Goal: Task Accomplishment & Management: Manage account settings

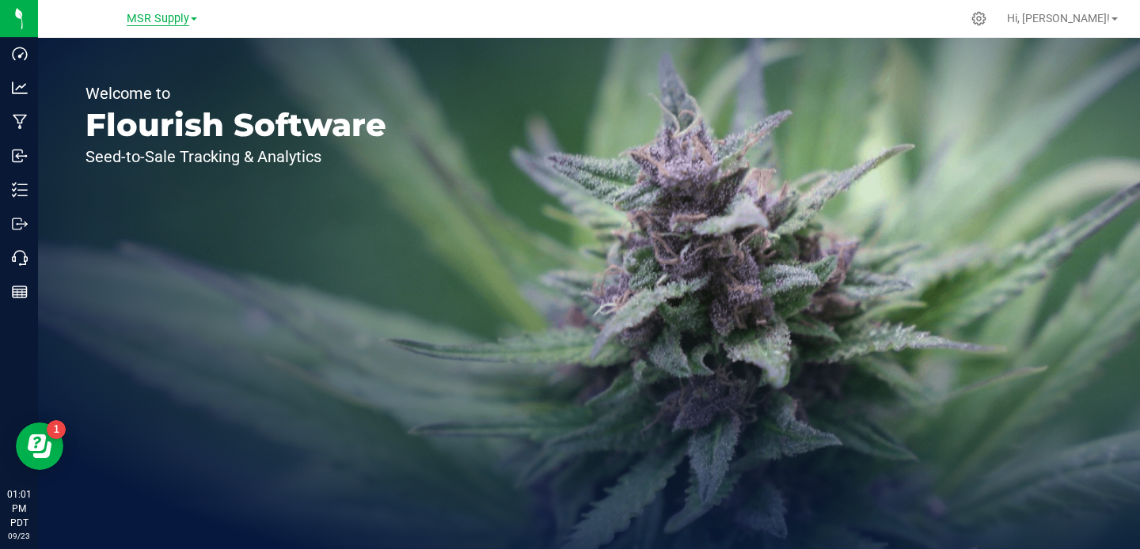
click at [162, 16] on span "MSR Supply" at bounding box center [158, 19] width 63 height 14
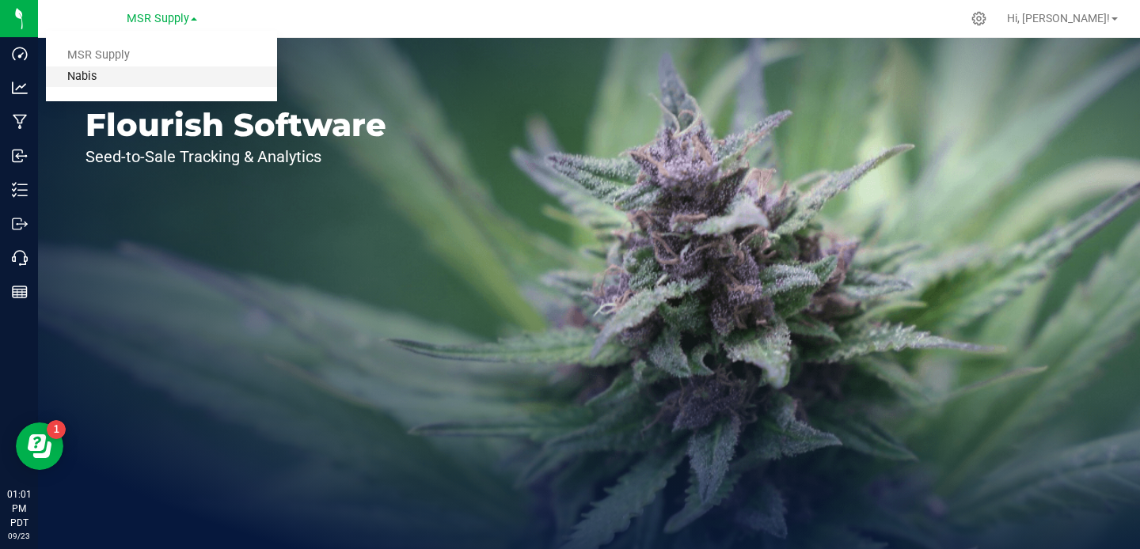
click at [127, 70] on link "Nabis" at bounding box center [161, 76] width 231 height 21
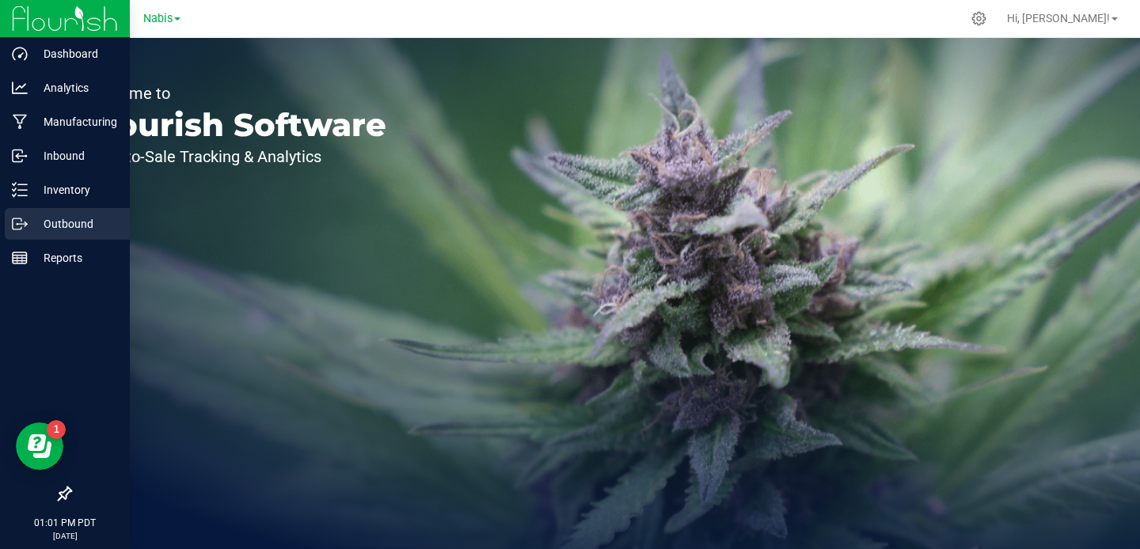
click at [24, 222] on icon at bounding box center [20, 224] width 16 height 16
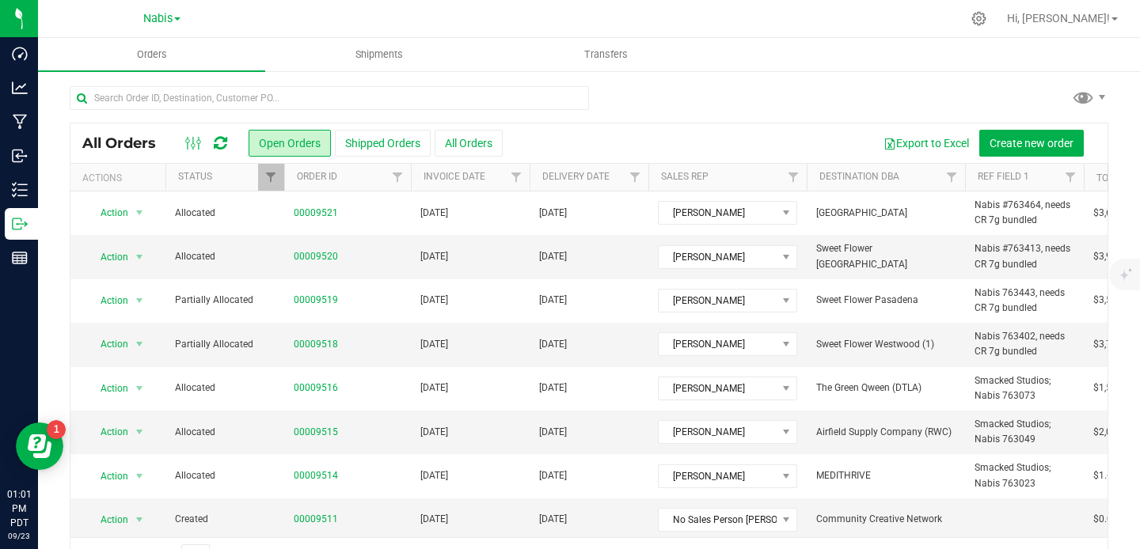
click at [207, 112] on div at bounding box center [329, 104] width 519 height 36
click at [206, 89] on input "text" at bounding box center [329, 98] width 519 height 24
paste input "9379"
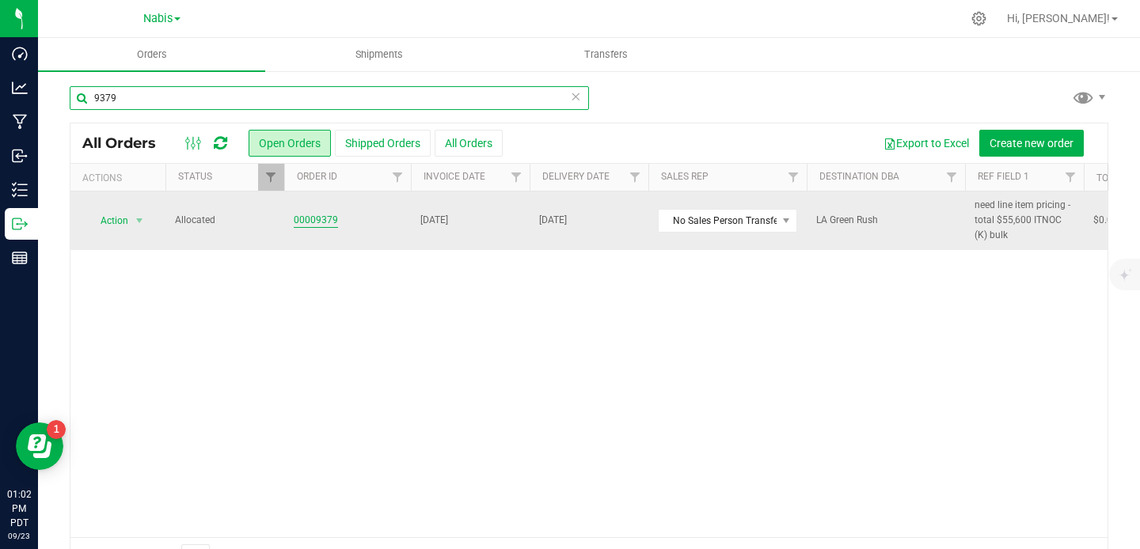
type input "9379"
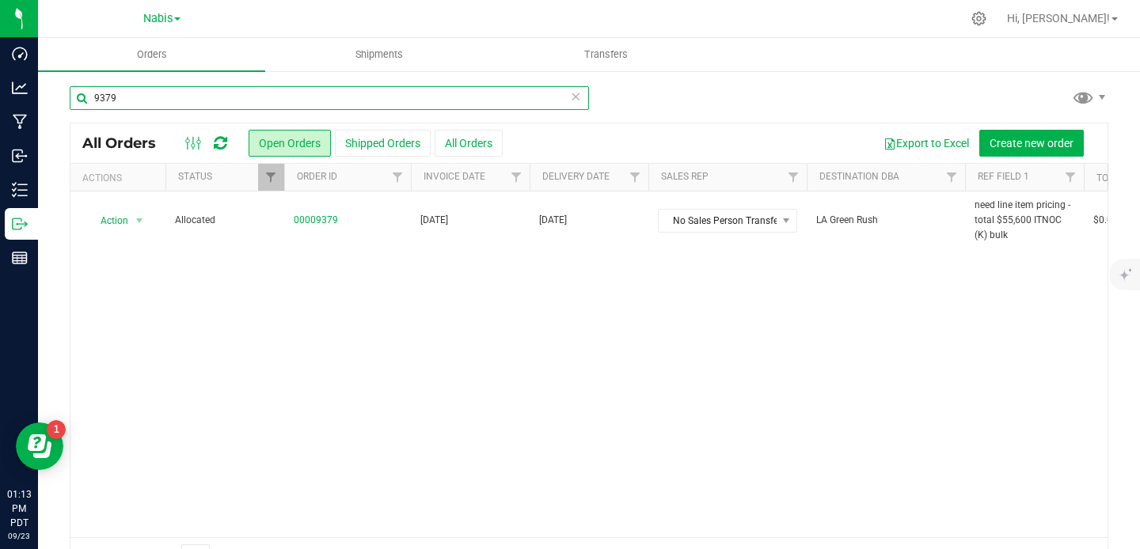
click at [297, 93] on input "9379" at bounding box center [329, 98] width 519 height 24
paste input "9403"
click at [226, 96] on input "9403" at bounding box center [329, 98] width 519 height 24
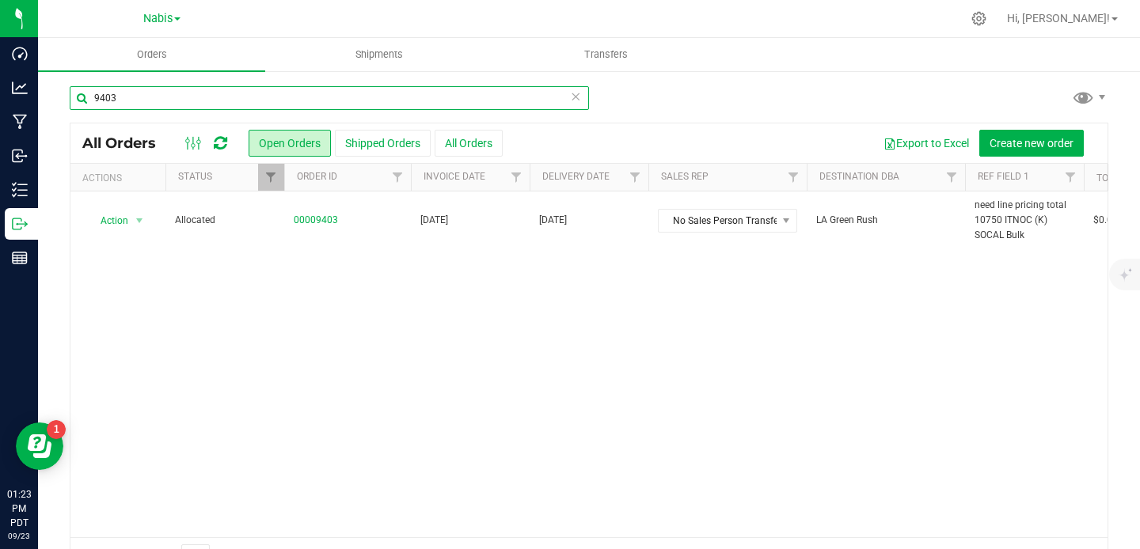
click at [226, 96] on input "9403" at bounding box center [329, 98] width 519 height 24
paste input "390"
type input "9390"
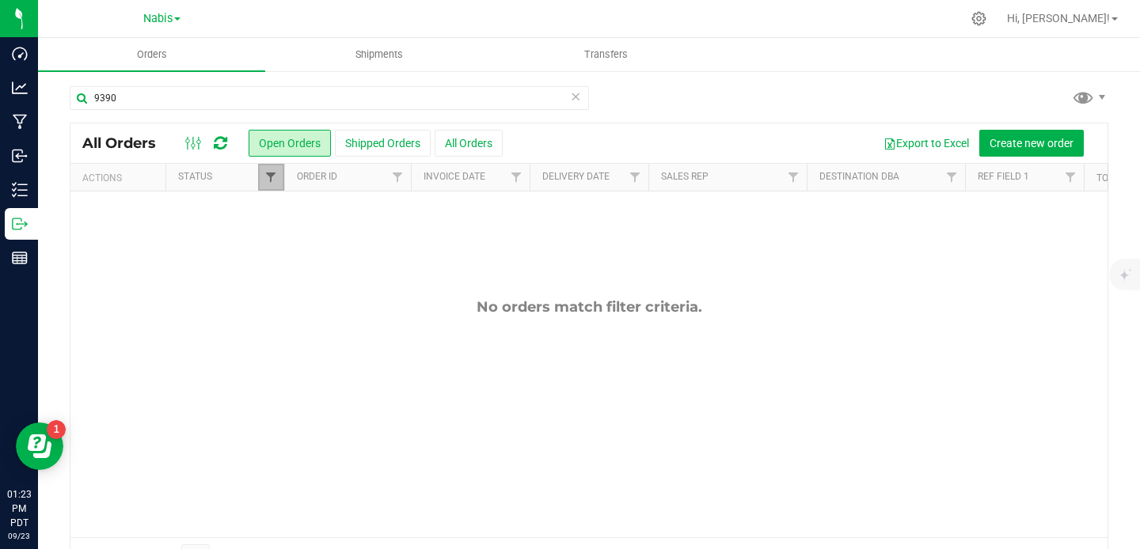
click at [273, 180] on span "Filter" at bounding box center [270, 177] width 13 height 13
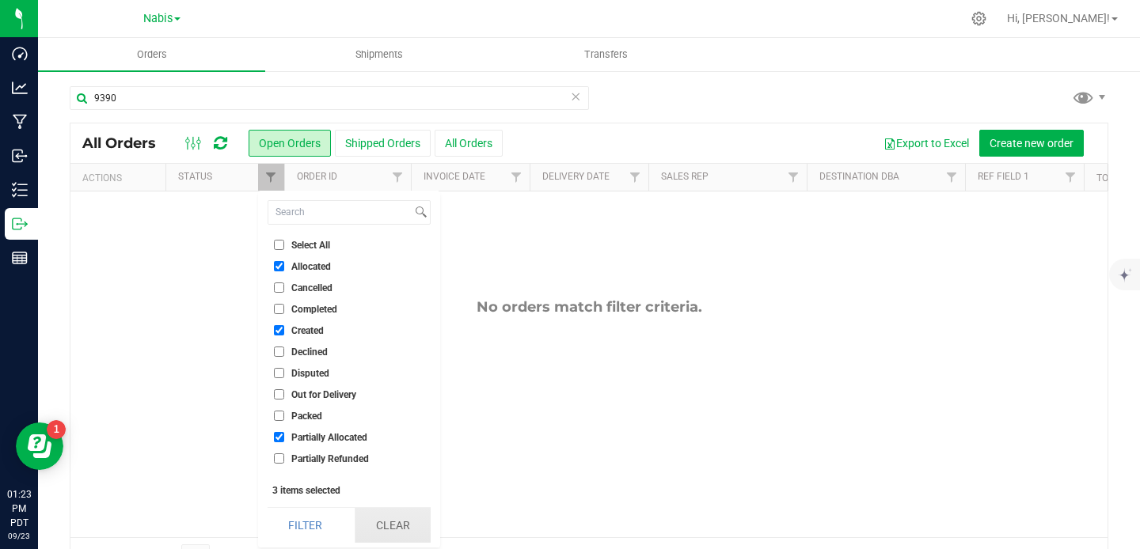
click at [390, 525] on button "Clear" at bounding box center [393, 525] width 76 height 35
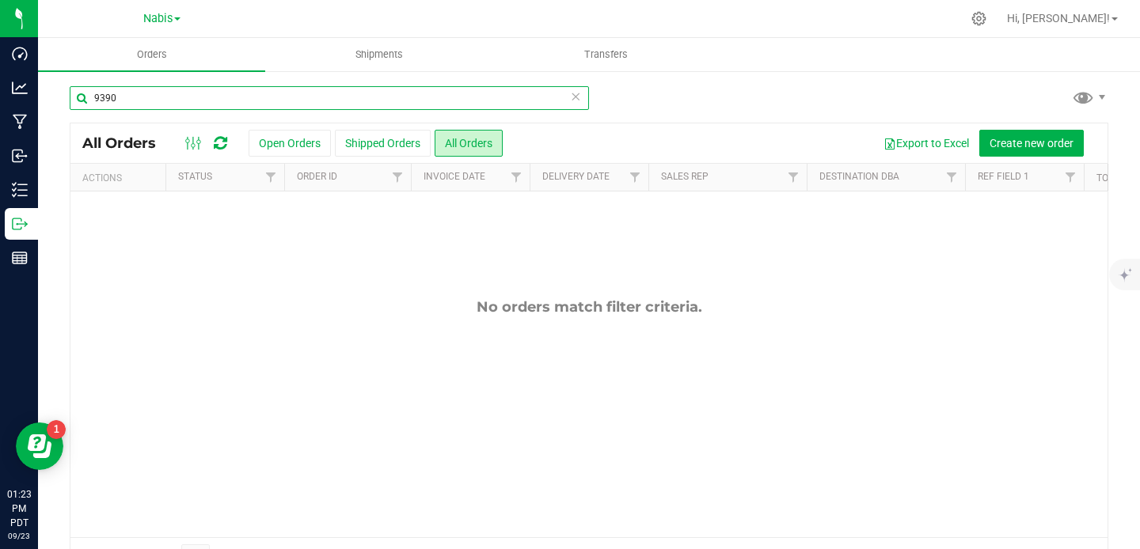
click at [192, 103] on input "9390" at bounding box center [329, 98] width 519 height 24
click at [163, 20] on span "Nabis" at bounding box center [157, 19] width 29 height 14
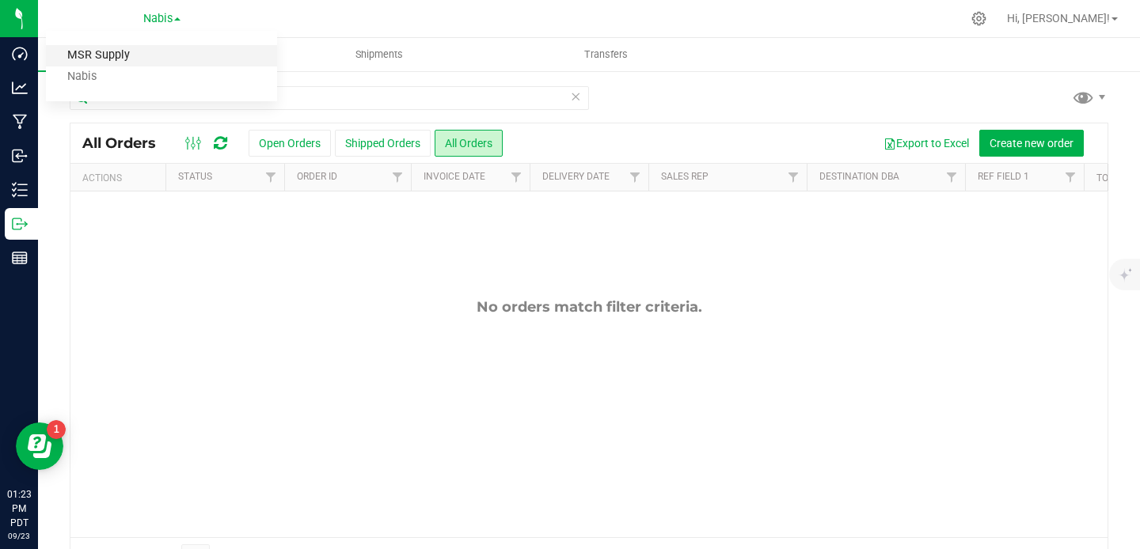
click at [155, 47] on link "MSR Supply" at bounding box center [161, 55] width 231 height 21
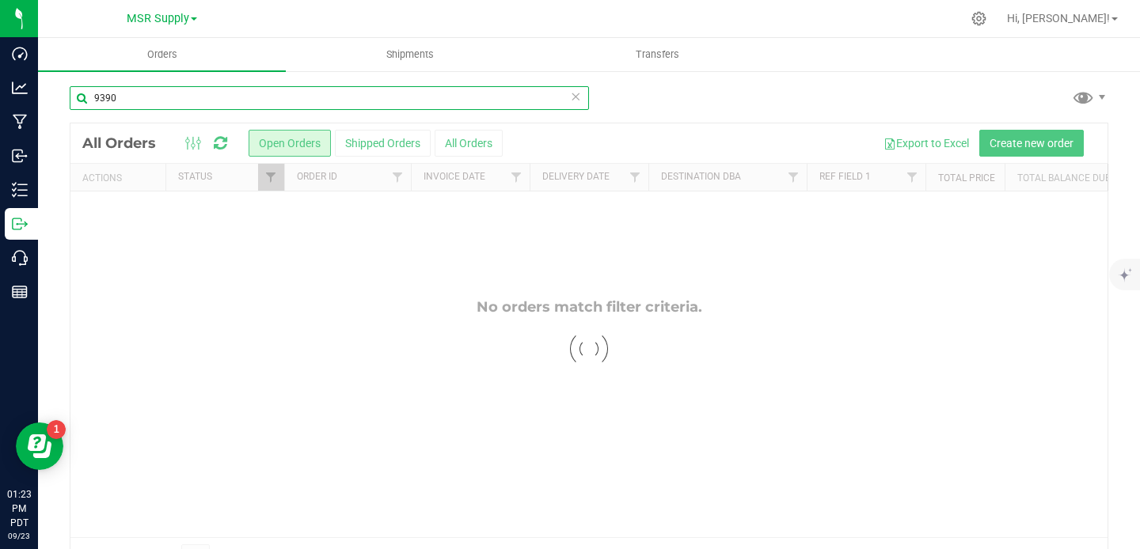
click at [236, 91] on input "9390" at bounding box center [329, 98] width 519 height 24
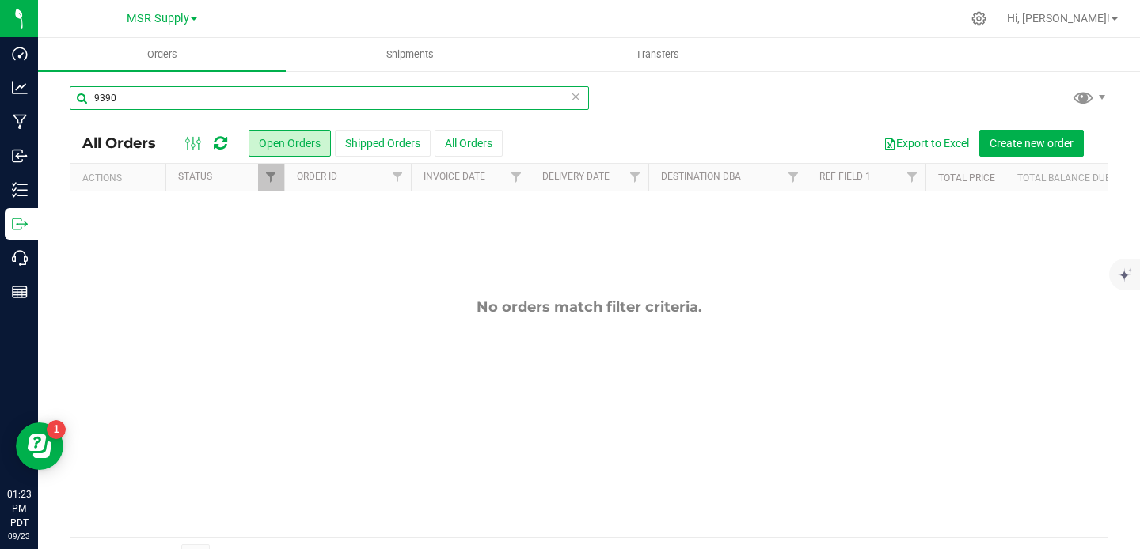
click at [236, 91] on input "9390" at bounding box center [329, 98] width 519 height 24
paste input "9390"
type input "9390"
click at [268, 185] on link "Filter" at bounding box center [271, 177] width 26 height 27
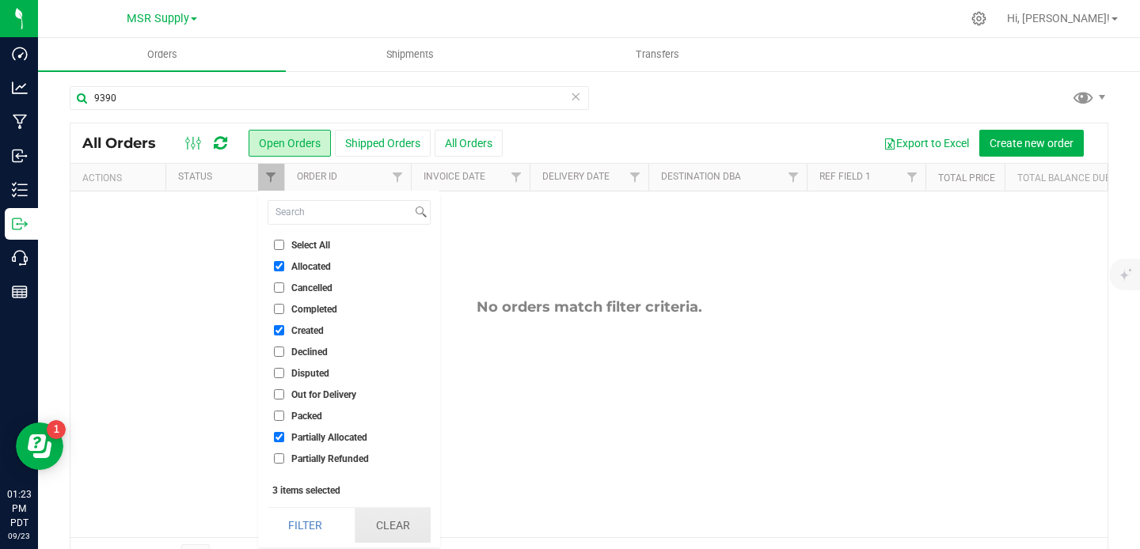
click at [393, 525] on button "Clear" at bounding box center [393, 525] width 76 height 35
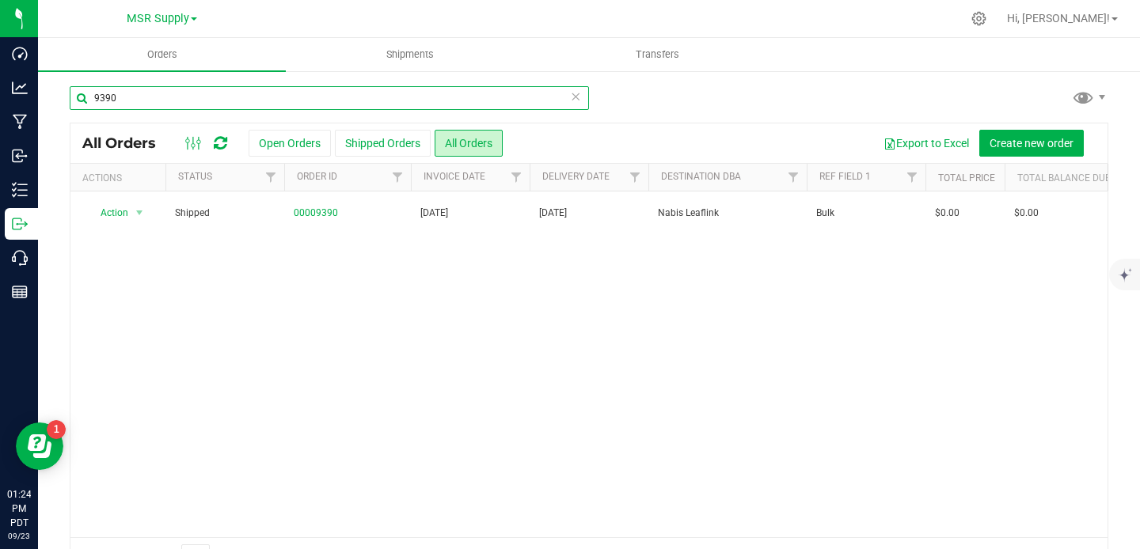
click at [300, 100] on input "9390" at bounding box center [329, 98] width 519 height 24
paste input "9449"
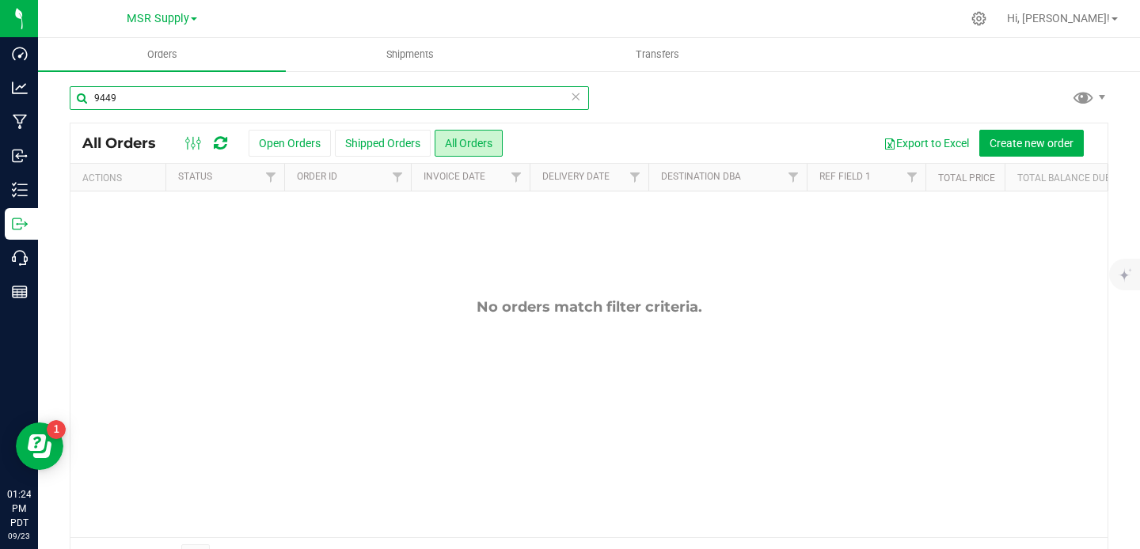
type input "9449"
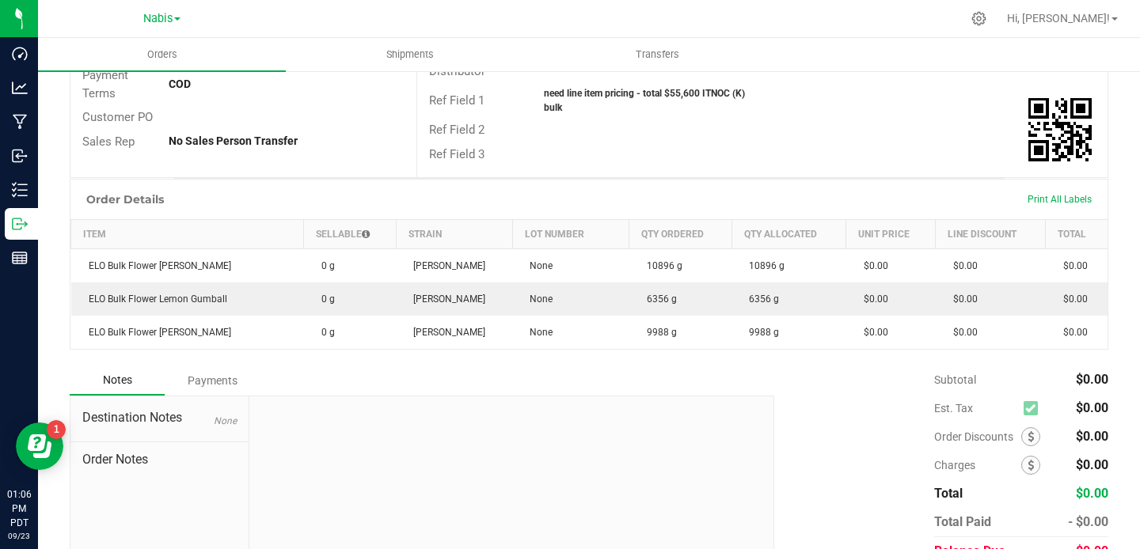
scroll to position [363, 0]
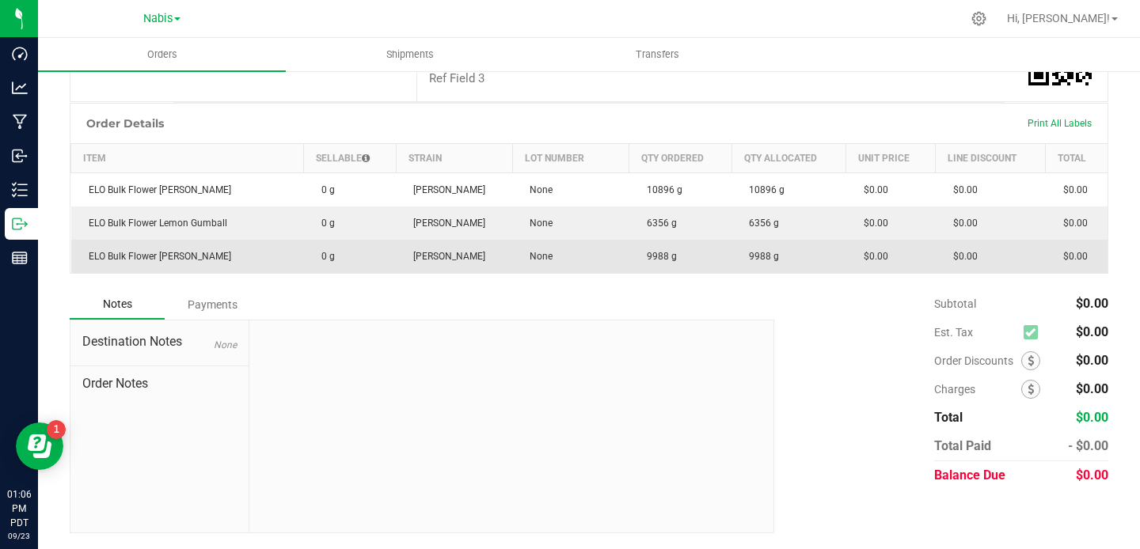
click at [656, 259] on span "9988 g" at bounding box center [658, 256] width 38 height 11
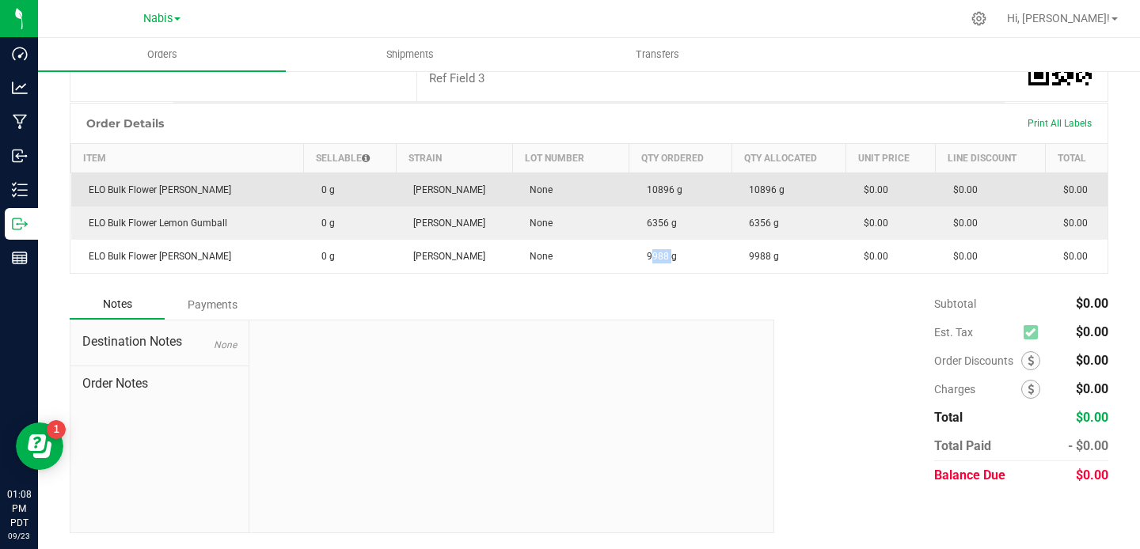
scroll to position [0, 0]
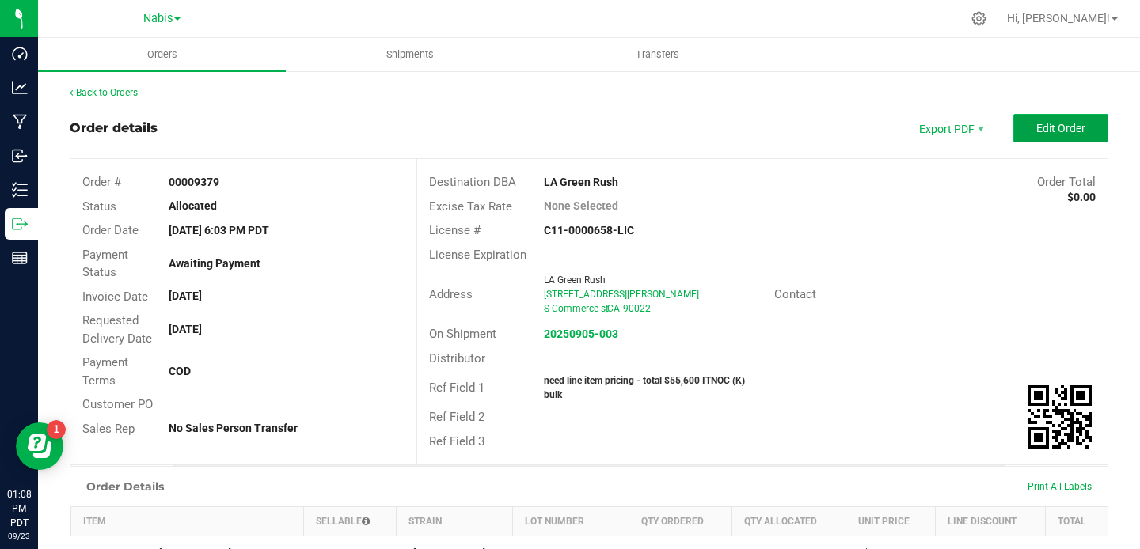
click at [1085, 135] on button "Edit Order" at bounding box center [1060, 128] width 95 height 28
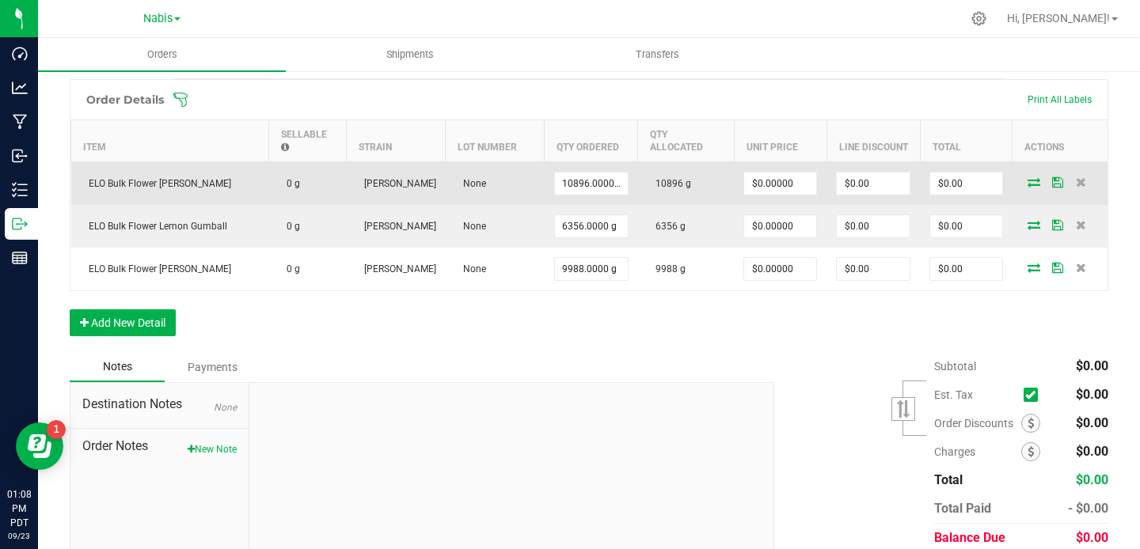
scroll to position [442, 0]
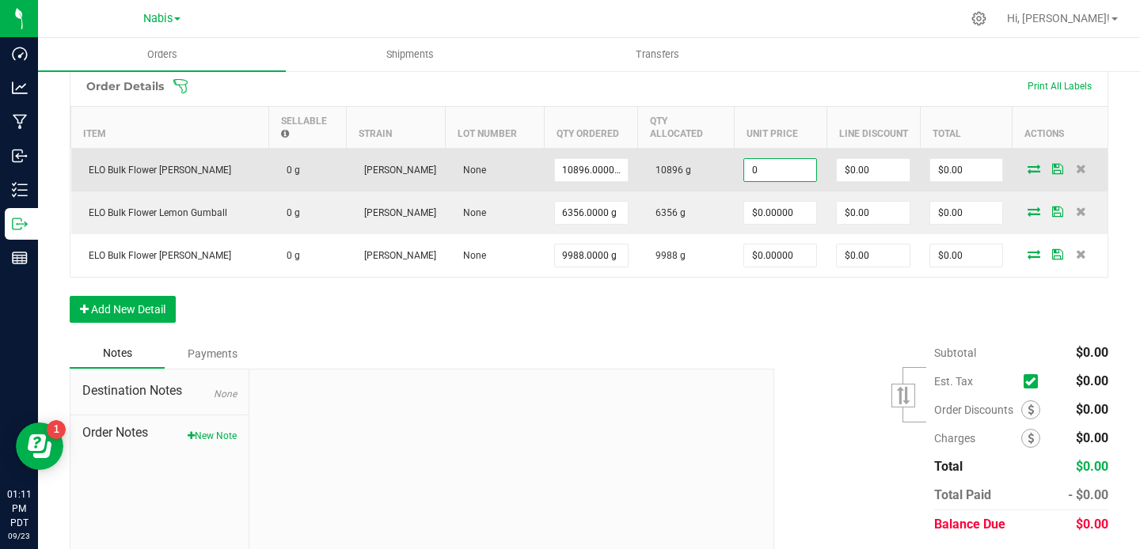
click at [772, 161] on input "0" at bounding box center [780, 170] width 72 height 22
paste input "2.092511013"
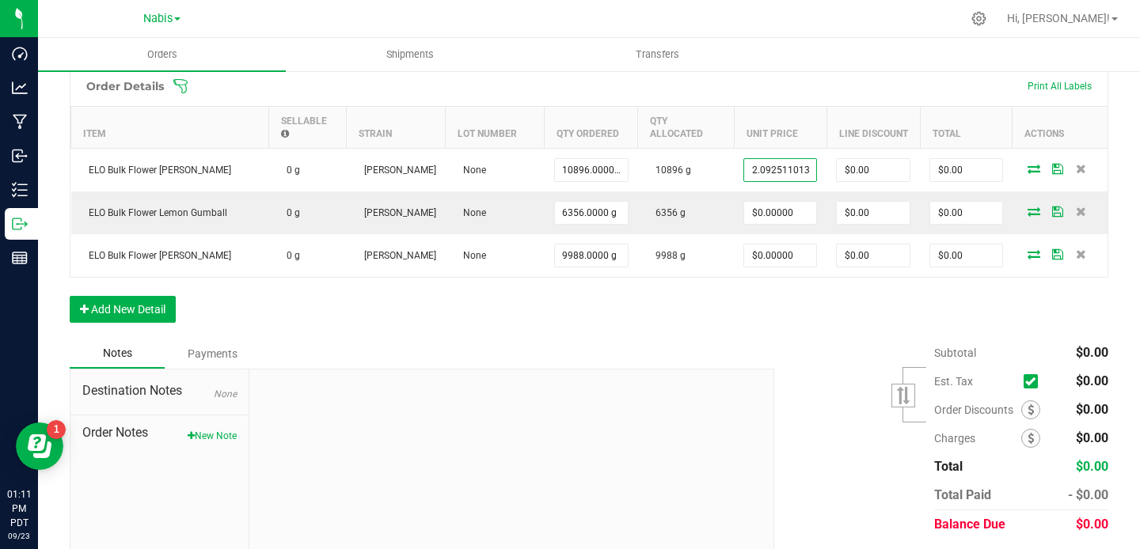
type input "$2.09251"
type input "$22,800.00"
click at [753, 339] on div "Notes Payments" at bounding box center [416, 354] width 693 height 30
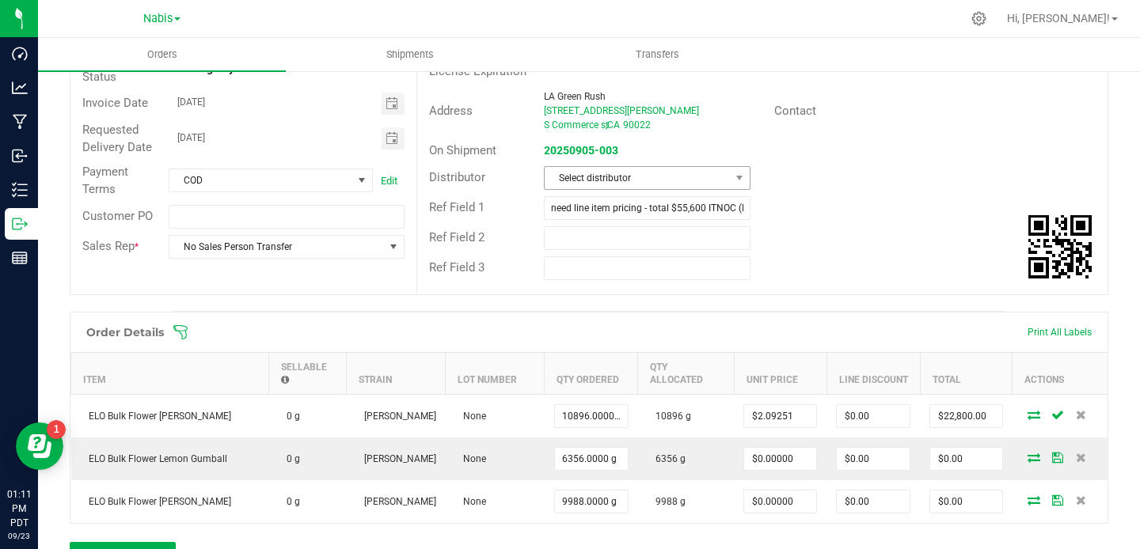
scroll to position [435, 0]
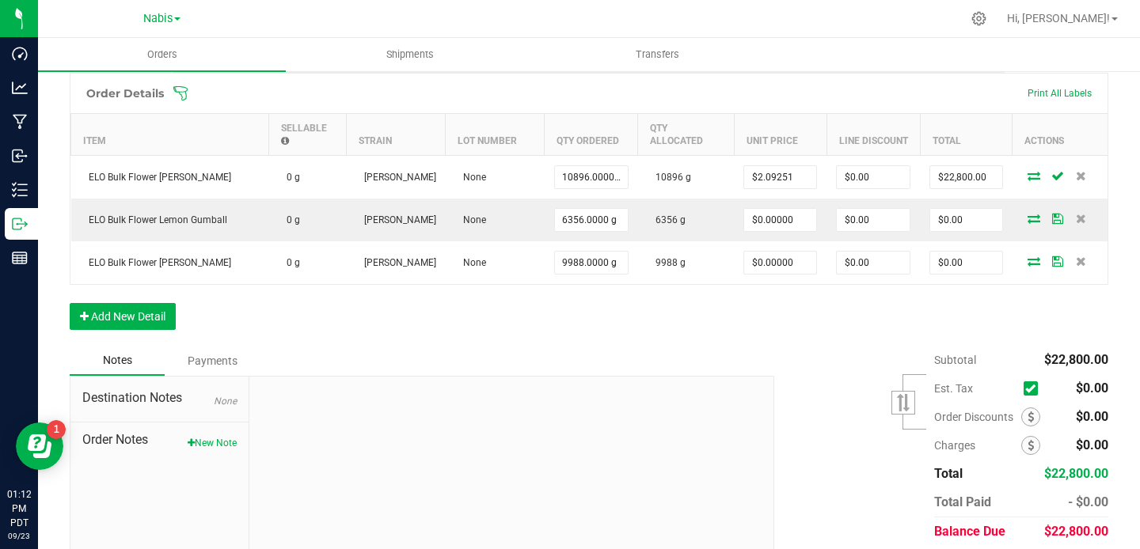
click at [745, 323] on div "Order Details Print All Labels Item Sellable Strain Lot Number Qty Ordered Qty …" at bounding box center [589, 209] width 1039 height 273
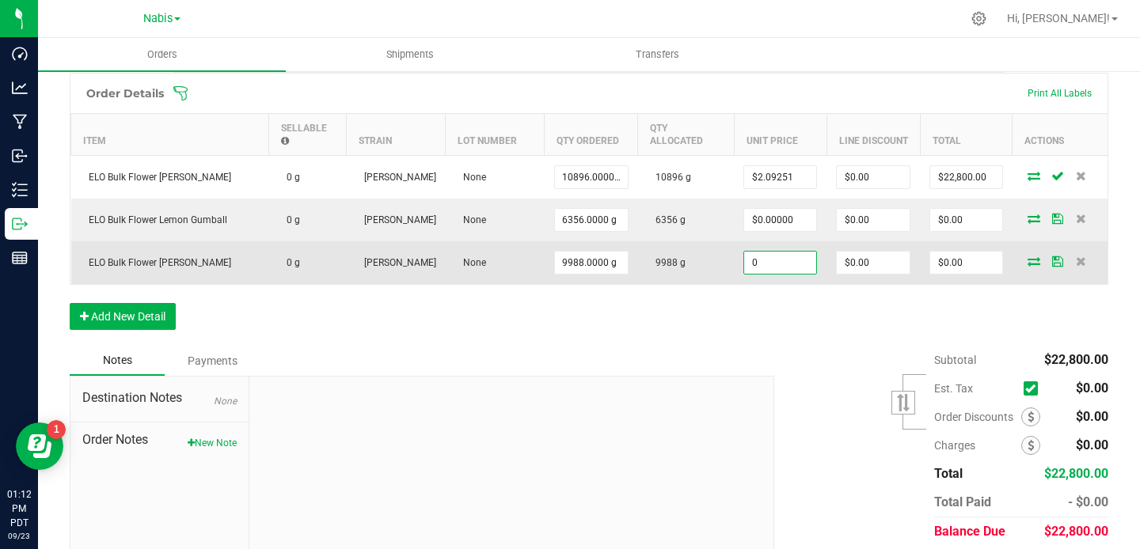
click at [773, 263] on input "0" at bounding box center [780, 263] width 72 height 22
paste input "2.092511013"
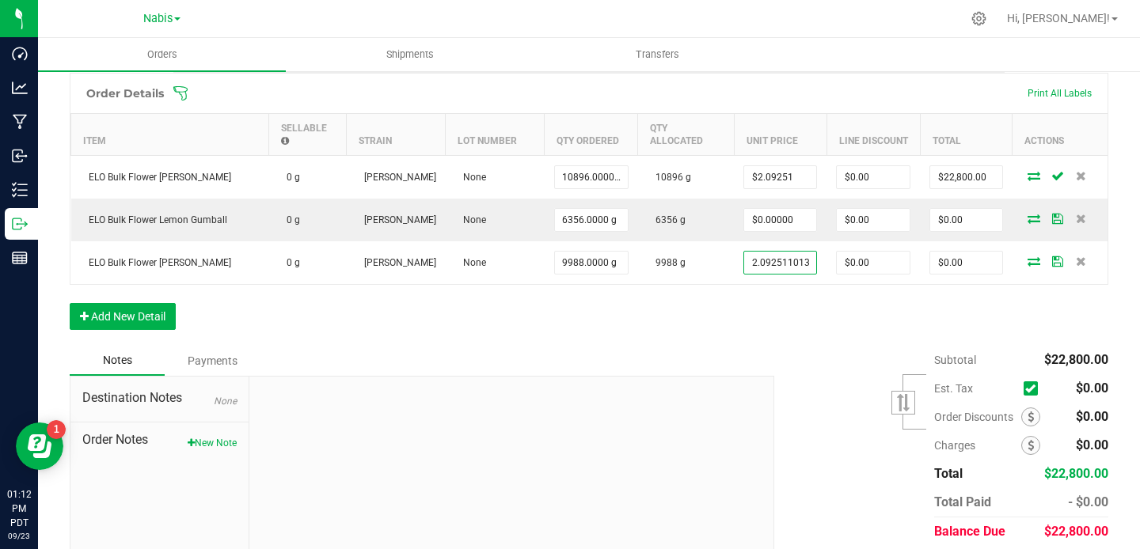
type input "$2.09251"
type input "$20,900.00"
click at [788, 319] on div "Order Details Print All Labels Item Sellable Strain Lot Number Qty Ordered Qty …" at bounding box center [589, 209] width 1039 height 273
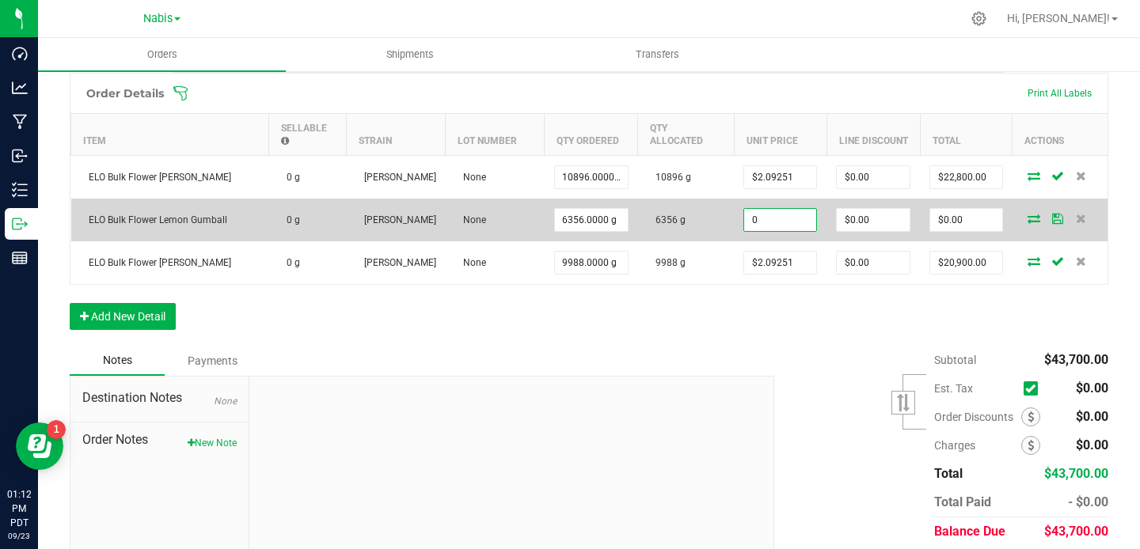
click at [791, 218] on input "0" at bounding box center [780, 220] width 72 height 22
paste input "1.872246696"
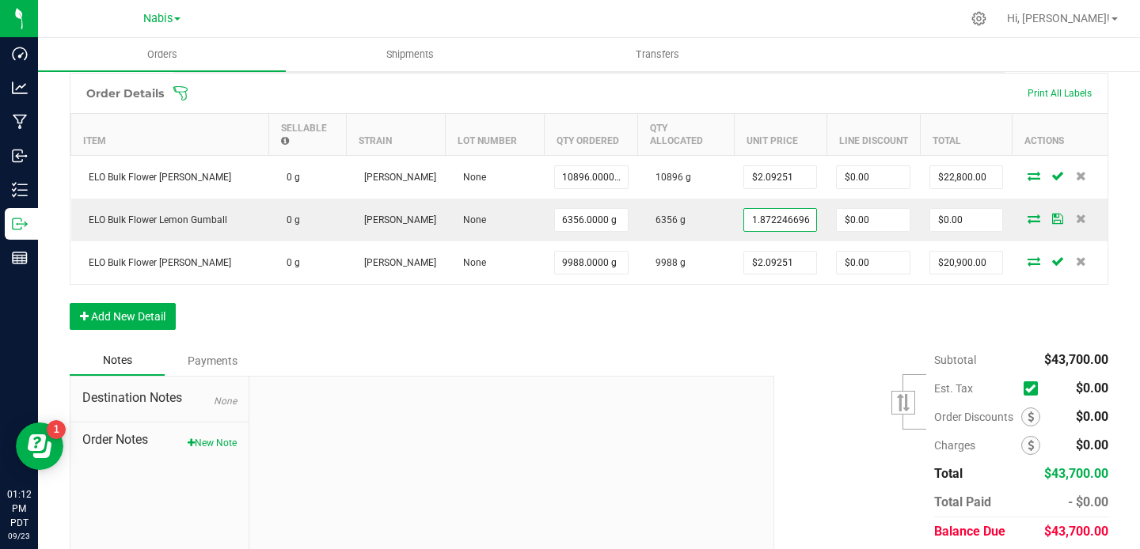
type input "$1.87225"
type input "$11,900.00"
click at [781, 347] on div "Subtotal $43,700.00 Est. Tax" at bounding box center [935, 446] width 346 height 200
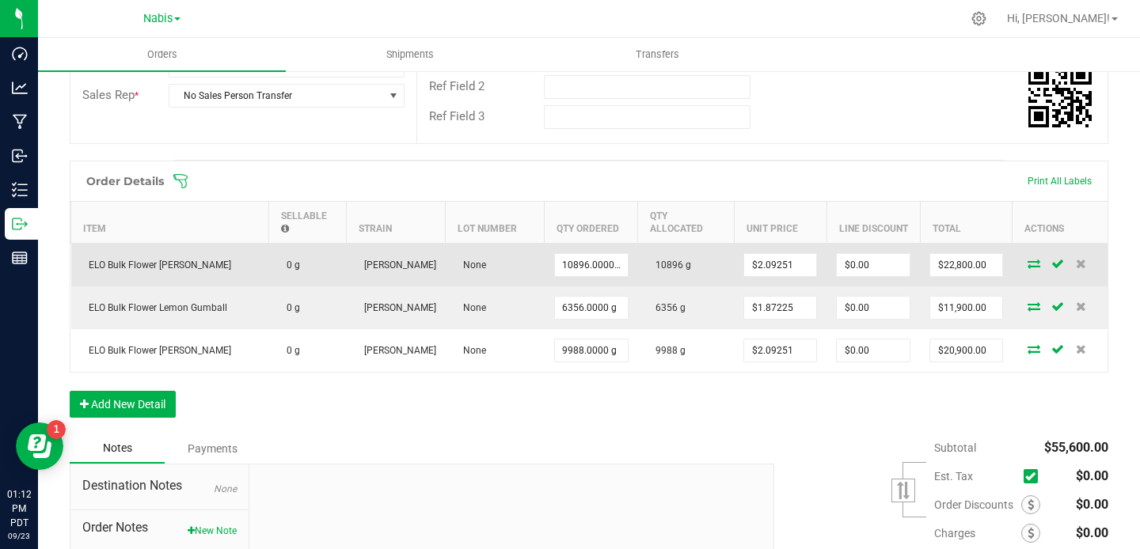
scroll to position [0, 0]
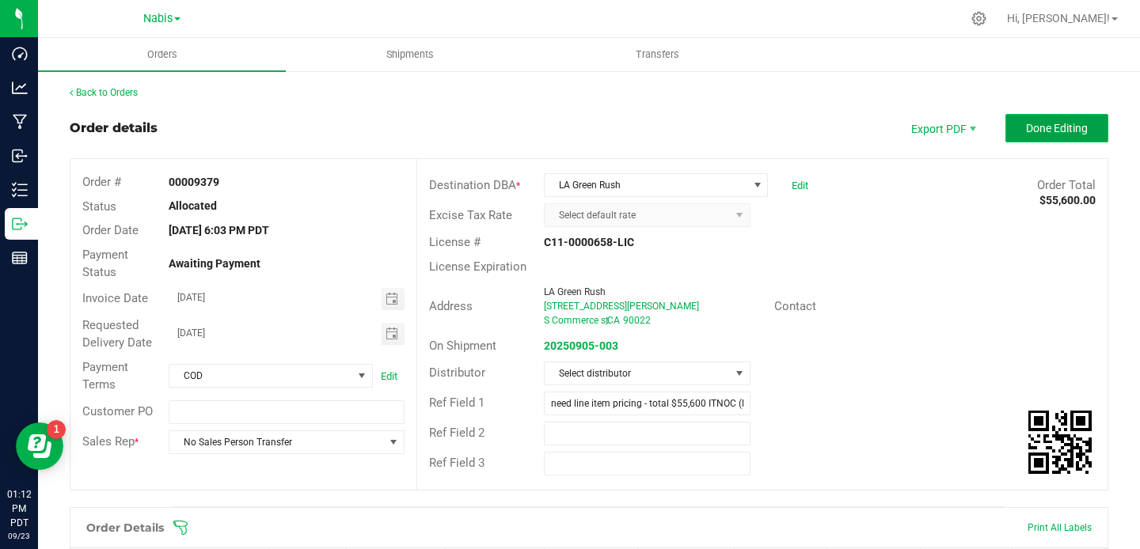
click at [1061, 117] on button "Done Editing" at bounding box center [1056, 128] width 103 height 28
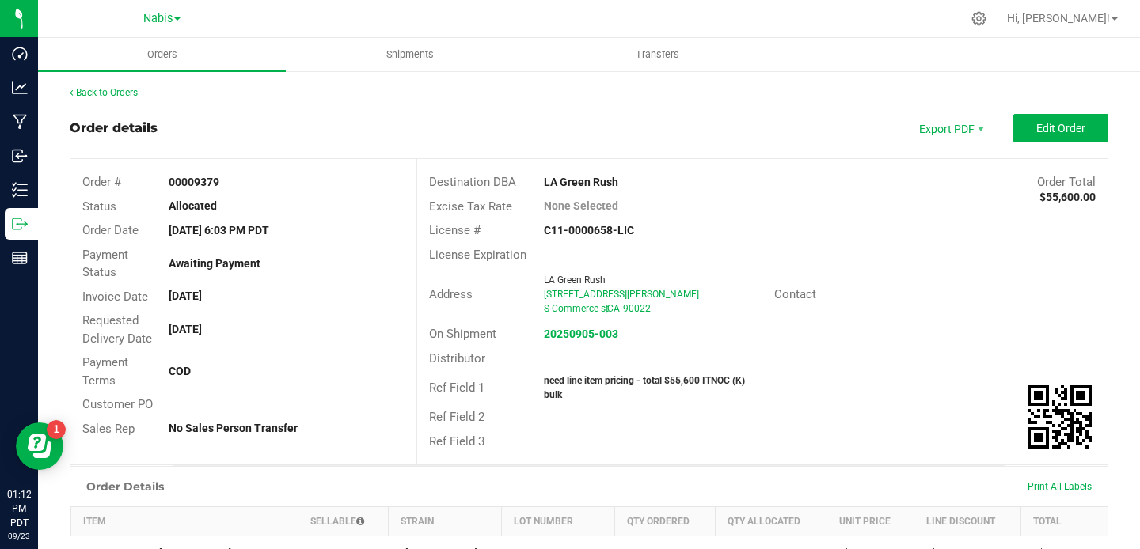
click at [209, 181] on strong "00009379" at bounding box center [194, 182] width 51 height 13
